Goal: Task Accomplishment & Management: Use online tool/utility

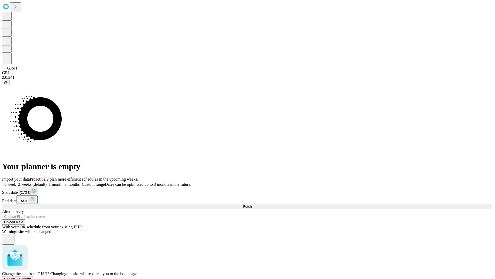
click at [31, 277] on span "Confirm" at bounding box center [25, 279] width 12 height 4
click at [16, 182] on label "1 week" at bounding box center [9, 184] width 14 height 4
click at [252, 204] on span "Fetch" at bounding box center [247, 206] width 9 height 4
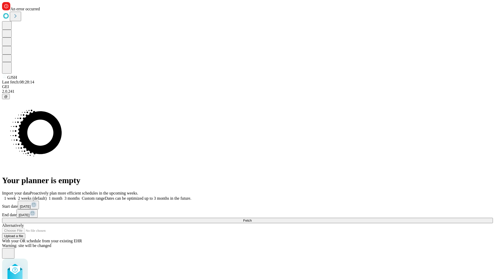
click at [16, 196] on label "1 week" at bounding box center [9, 198] width 14 height 4
click at [252, 218] on span "Fetch" at bounding box center [247, 220] width 9 height 4
click at [16, 196] on label "1 week" at bounding box center [9, 198] width 14 height 4
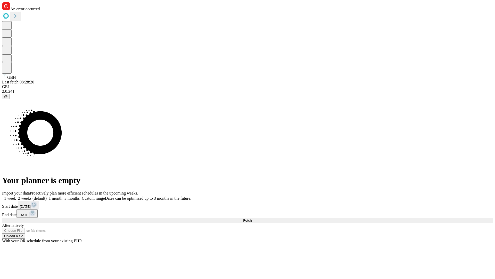
click at [252, 218] on span "Fetch" at bounding box center [247, 220] width 9 height 4
click at [16, 196] on label "1 week" at bounding box center [9, 198] width 14 height 4
click at [252, 218] on span "Fetch" at bounding box center [247, 220] width 9 height 4
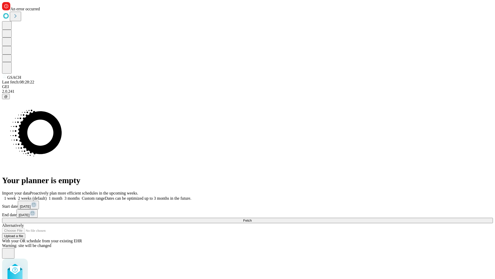
click at [16, 196] on label "1 week" at bounding box center [9, 198] width 14 height 4
click at [252, 218] on span "Fetch" at bounding box center [247, 220] width 9 height 4
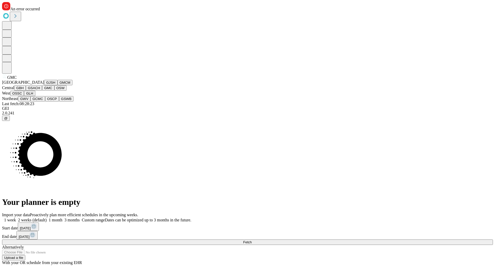
click at [54, 91] on button "OSW" at bounding box center [60, 87] width 12 height 5
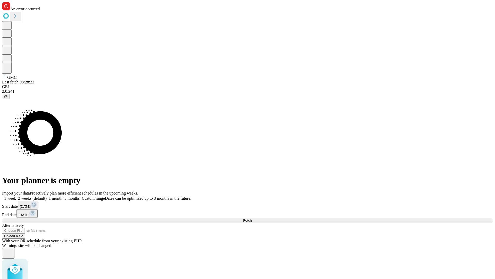
click at [16, 196] on label "1 week" at bounding box center [9, 198] width 14 height 4
click at [252, 218] on span "Fetch" at bounding box center [247, 220] width 9 height 4
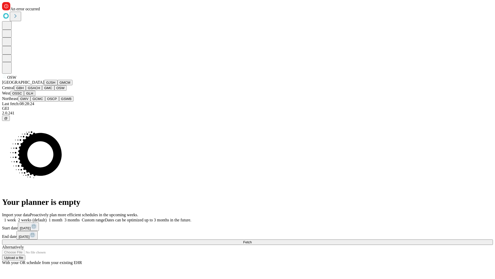
click at [24, 96] on button "OSSC" at bounding box center [17, 93] width 14 height 5
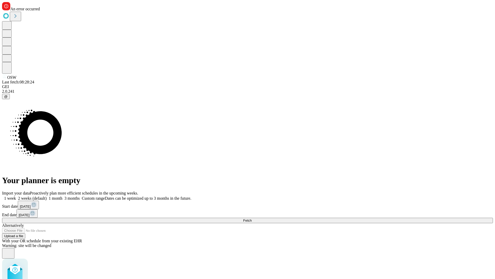
click at [16, 196] on label "1 week" at bounding box center [9, 198] width 14 height 4
click at [252, 218] on span "Fetch" at bounding box center [247, 220] width 9 height 4
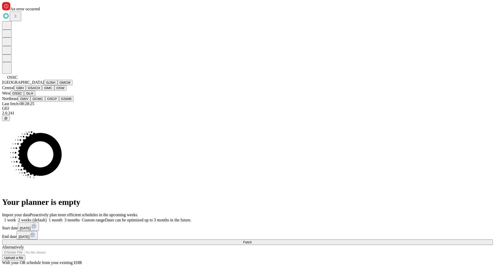
click at [35, 96] on button "GLH" at bounding box center [29, 93] width 11 height 5
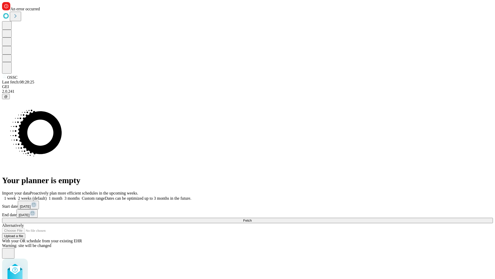
click at [16, 196] on label "1 week" at bounding box center [9, 198] width 14 height 4
click at [252, 218] on span "Fetch" at bounding box center [247, 220] width 9 height 4
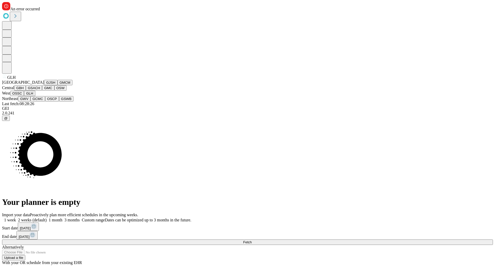
click at [30, 101] on button "GWV" at bounding box center [24, 98] width 12 height 5
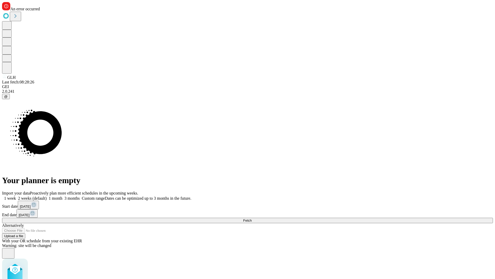
click at [16, 196] on label "1 week" at bounding box center [9, 198] width 14 height 4
click at [252, 218] on span "Fetch" at bounding box center [247, 220] width 9 height 4
click at [16, 196] on label "1 week" at bounding box center [9, 198] width 14 height 4
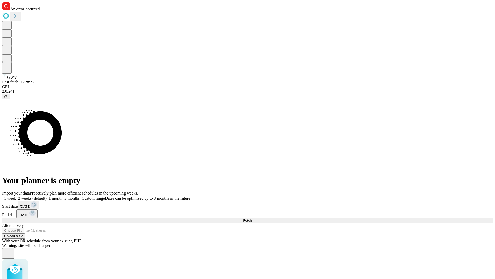
click at [252, 218] on span "Fetch" at bounding box center [247, 220] width 9 height 4
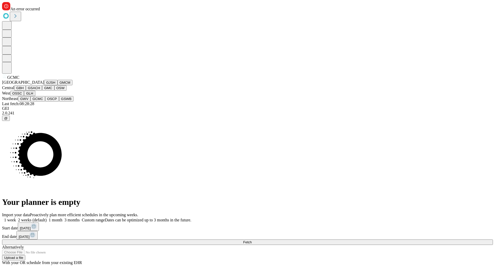
click at [45, 101] on button "OSCP" at bounding box center [52, 98] width 14 height 5
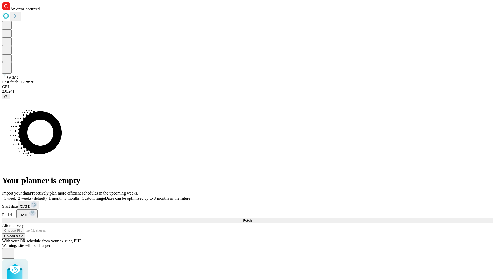
click at [16, 196] on label "1 week" at bounding box center [9, 198] width 14 height 4
click at [252, 218] on span "Fetch" at bounding box center [247, 220] width 9 height 4
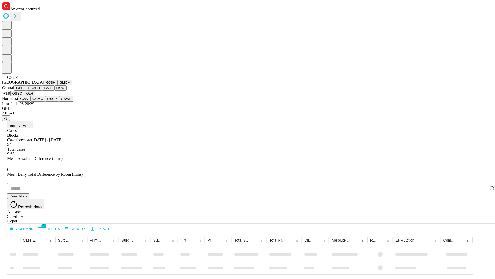
click at [59, 101] on button "GSWB" at bounding box center [66, 98] width 15 height 5
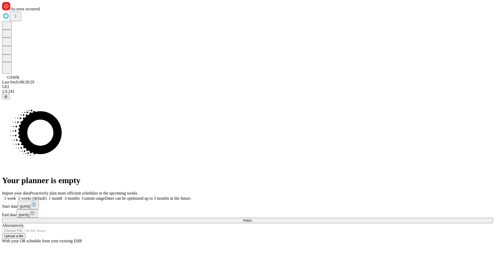
click at [16, 196] on label "1 week" at bounding box center [9, 198] width 14 height 4
click at [252, 218] on span "Fetch" at bounding box center [247, 220] width 9 height 4
